Goal: Task Accomplishment & Management: Use online tool/utility

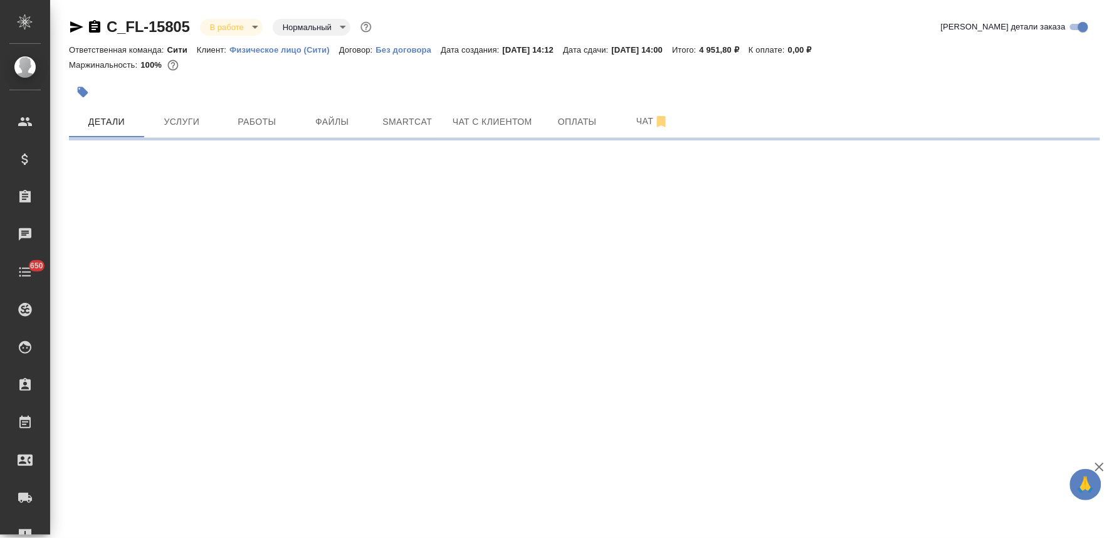
select select "RU"
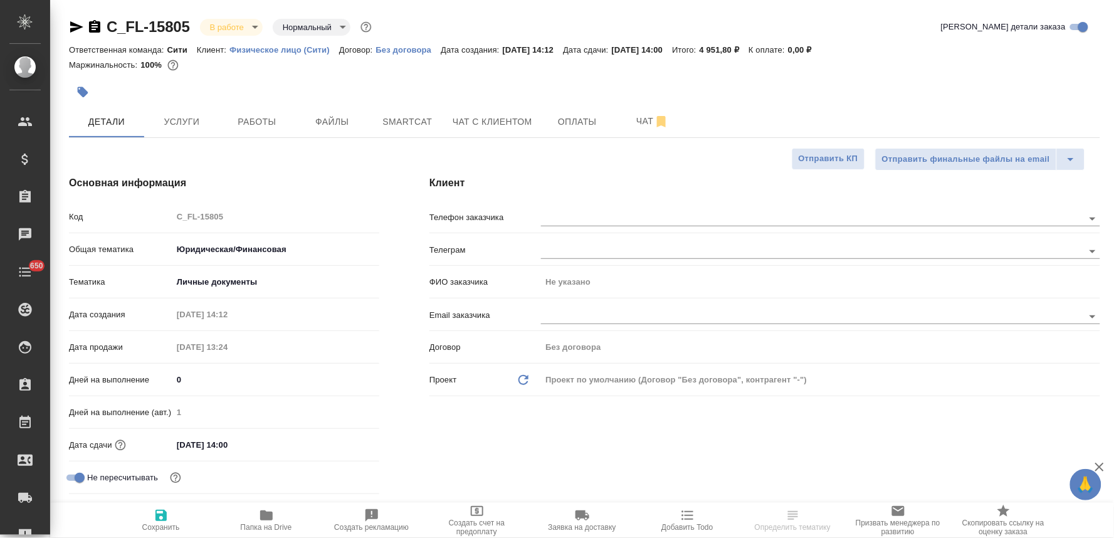
type textarea "x"
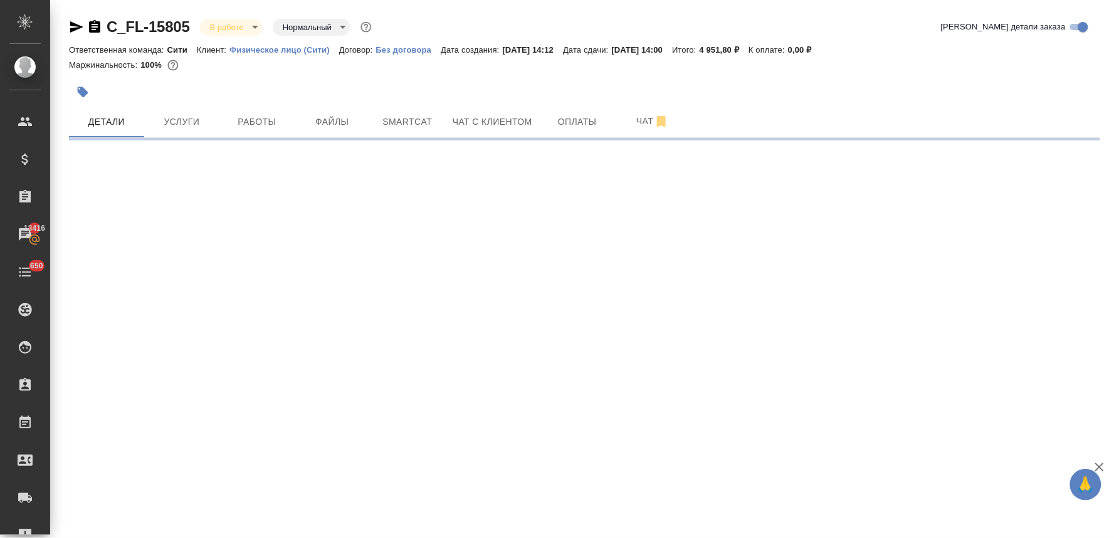
select select "RU"
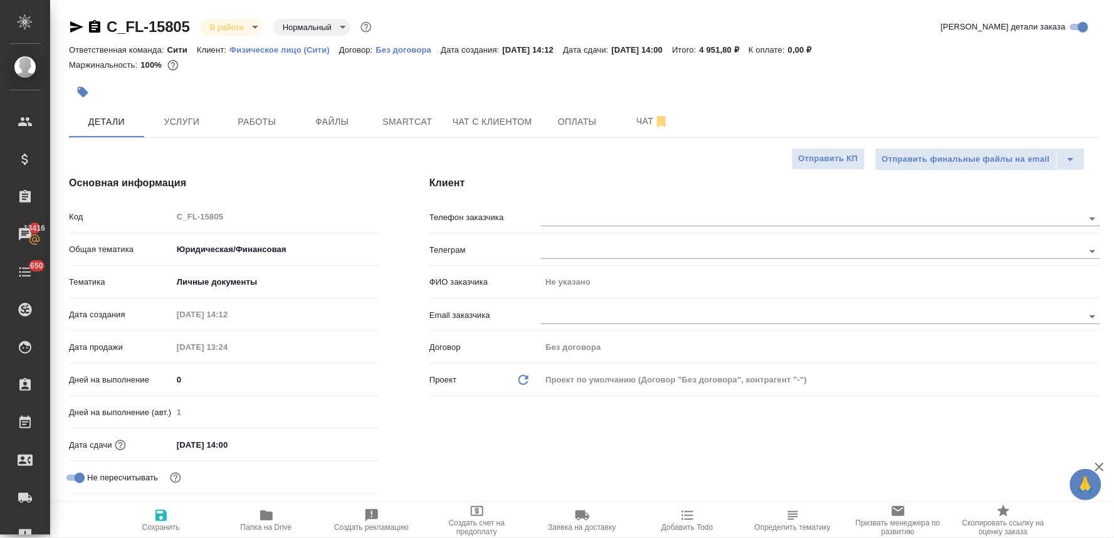
type textarea "x"
click at [311, 170] on div "Основная информация Код C_FL-15805 Общая тематика Юридическая/Финансовая yr-fn …" at bounding box center [224, 353] width 360 height 406
click at [273, 524] on span "Папка на Drive" at bounding box center [266, 527] width 51 height 9
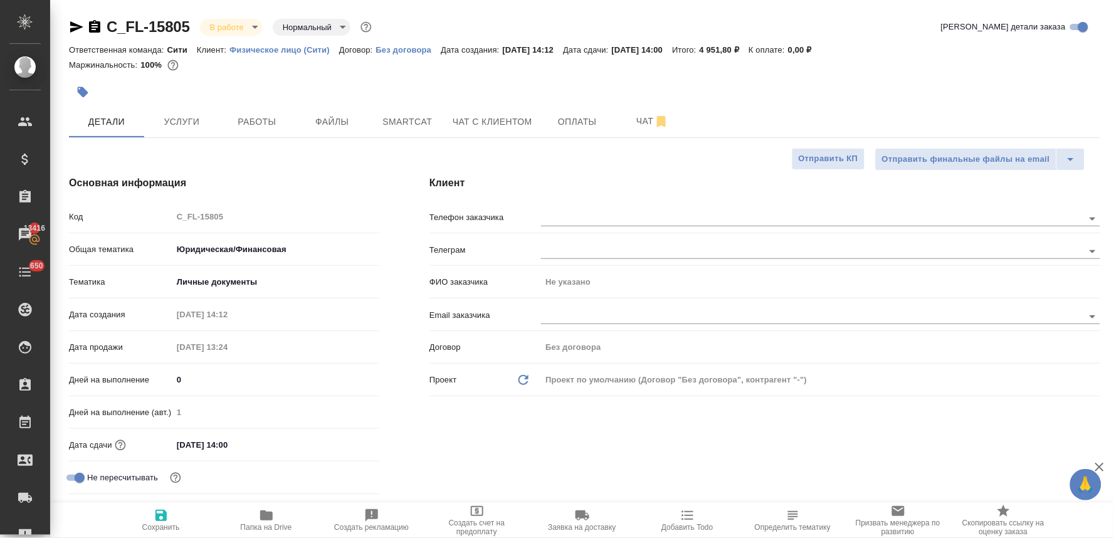
type textarea "x"
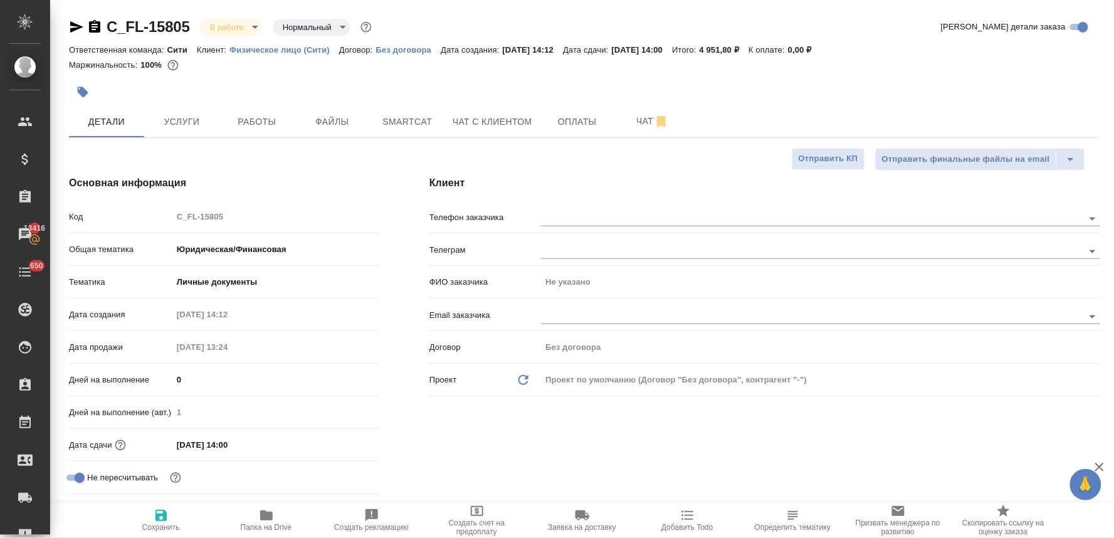
type textarea "x"
